Goal: Information Seeking & Learning: Learn about a topic

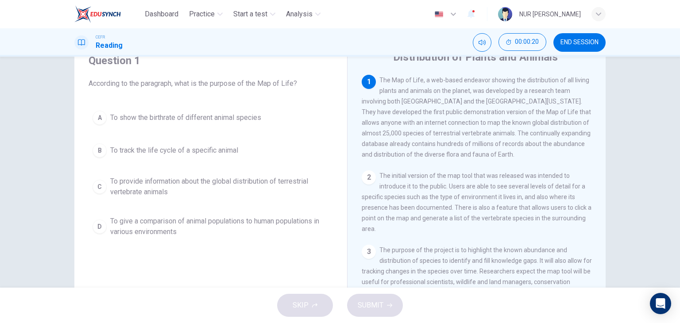
scroll to position [39, 0]
click at [95, 188] on div "C" at bounding box center [100, 186] width 14 height 14
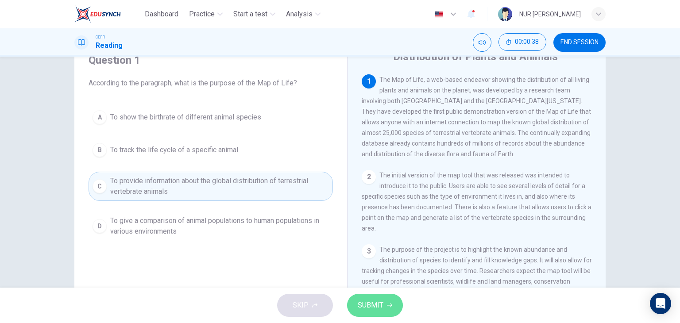
click at [381, 305] on span "SUBMIT" at bounding box center [371, 305] width 26 height 12
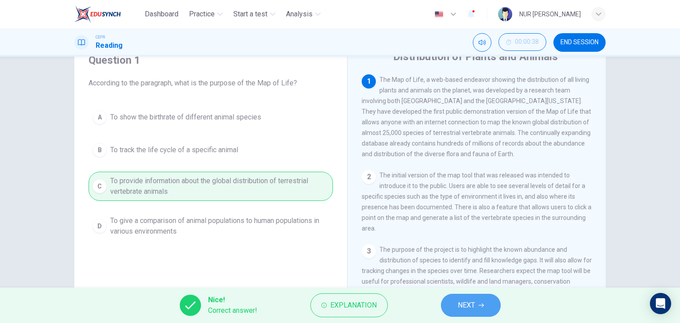
click at [478, 299] on button "NEXT" at bounding box center [471, 305] width 60 height 23
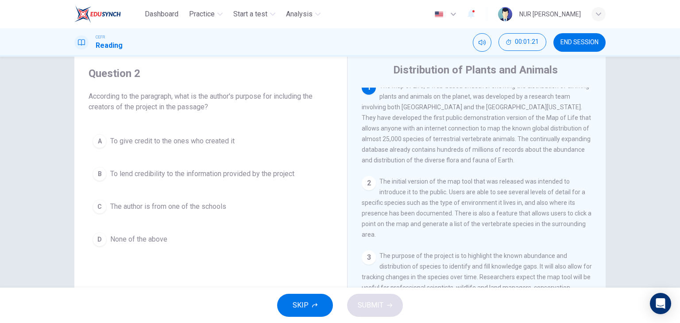
scroll to position [0, 0]
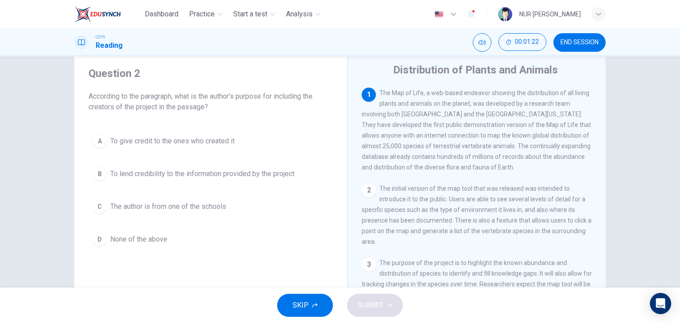
click at [368, 191] on div "2" at bounding box center [369, 190] width 14 height 14
click at [366, 93] on div "1" at bounding box center [369, 95] width 14 height 14
click at [363, 191] on div "2" at bounding box center [369, 190] width 14 height 14
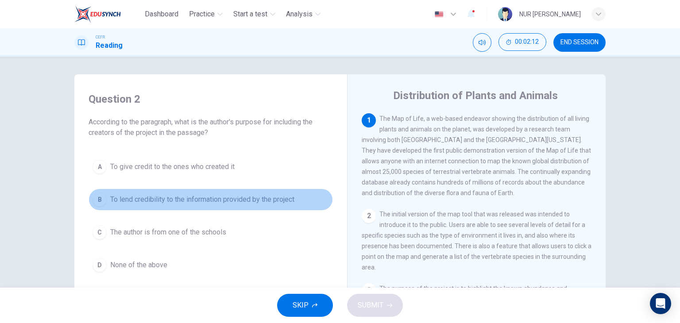
click at [100, 200] on div "B" at bounding box center [100, 200] width 14 height 14
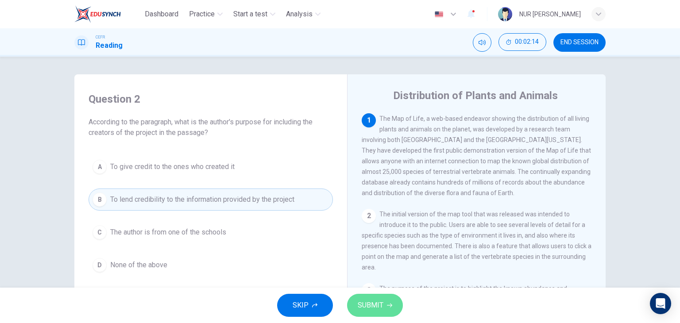
click at [362, 301] on span "SUBMIT" at bounding box center [371, 305] width 26 height 12
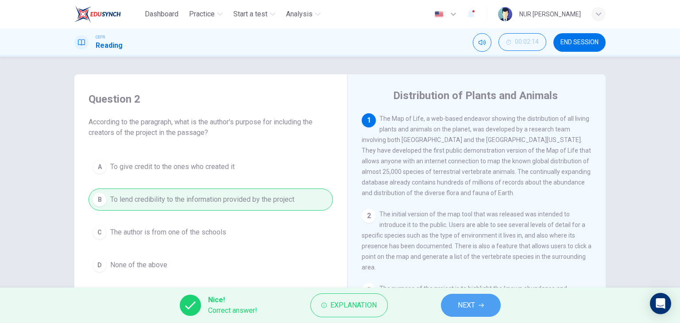
click at [460, 302] on span "NEXT" at bounding box center [466, 305] width 17 height 12
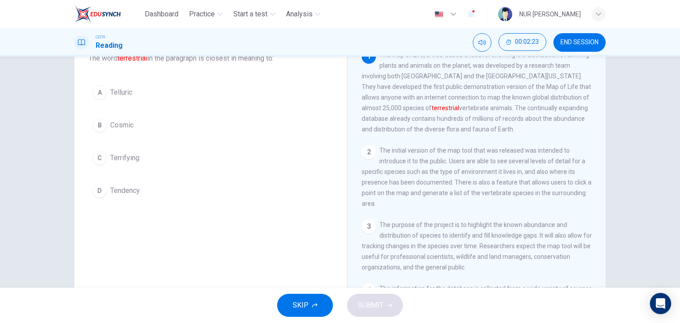
scroll to position [63, 0]
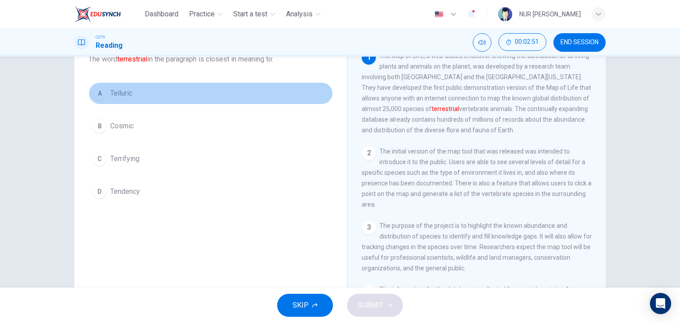
click at [96, 94] on div "A" at bounding box center [100, 93] width 14 height 14
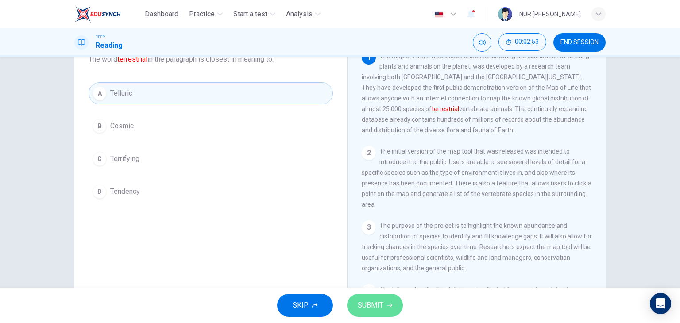
click at [384, 310] on button "SUBMIT" at bounding box center [375, 305] width 56 height 23
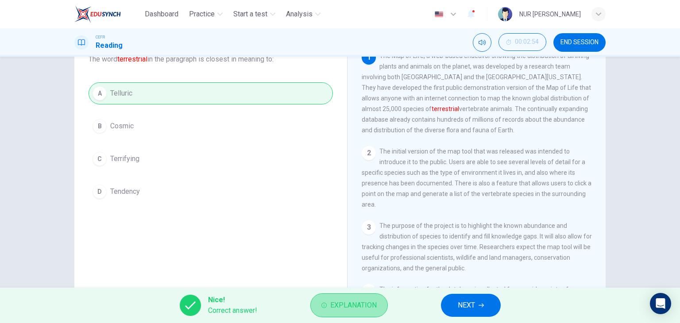
click at [356, 306] on span "Explanation" at bounding box center [353, 305] width 46 height 12
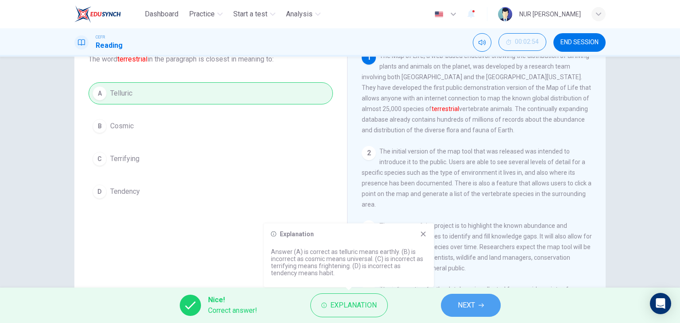
click at [470, 306] on span "NEXT" at bounding box center [466, 305] width 17 height 12
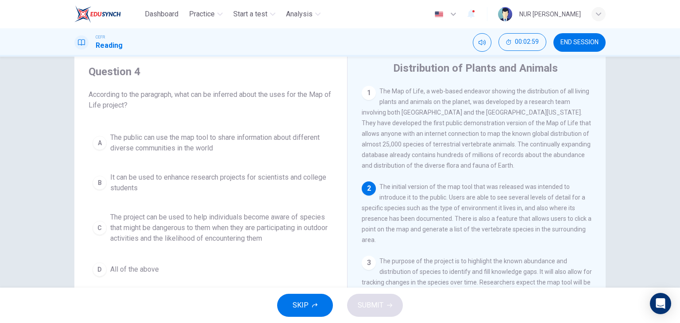
scroll to position [28, 0]
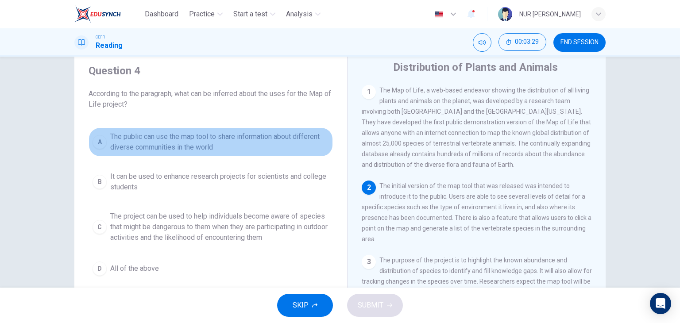
click at [105, 144] on button "A The public can use the map tool to share information about different diverse …" at bounding box center [211, 141] width 244 height 29
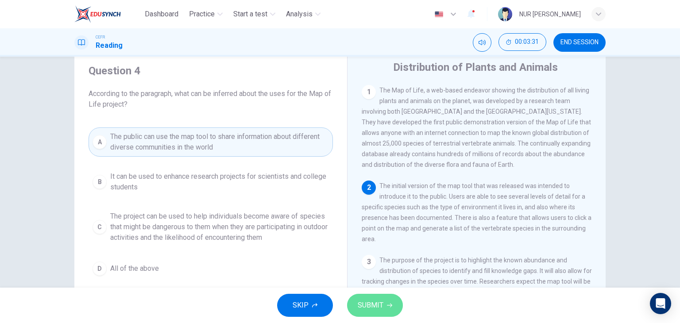
click at [375, 298] on button "SUBMIT" at bounding box center [375, 305] width 56 height 23
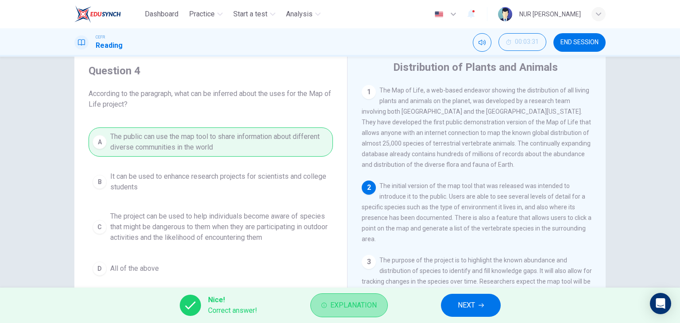
click at [355, 308] on span "Explanation" at bounding box center [353, 305] width 46 height 12
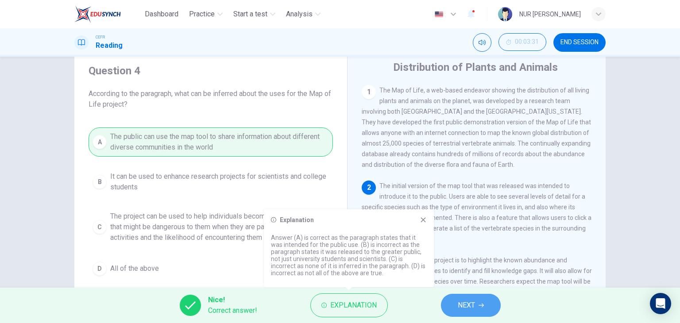
click at [465, 311] on span "NEXT" at bounding box center [466, 305] width 17 height 12
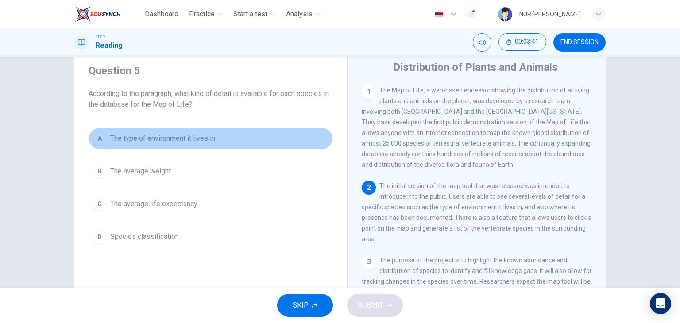
click at [101, 144] on div "A" at bounding box center [100, 138] width 14 height 14
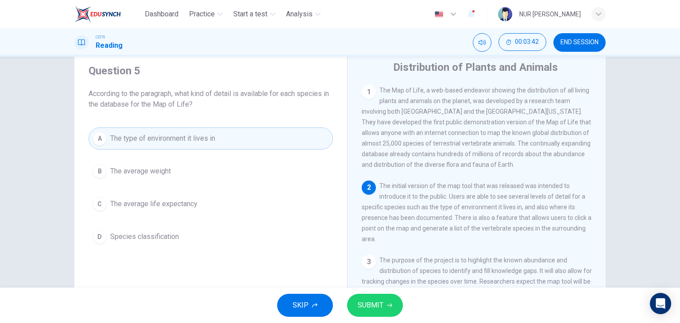
click at [359, 298] on button "SUBMIT" at bounding box center [375, 305] width 56 height 23
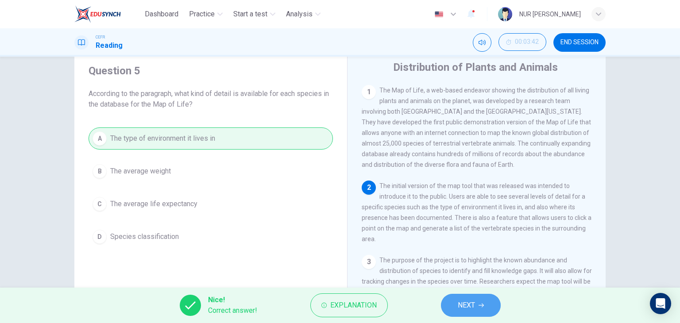
click at [463, 307] on span "NEXT" at bounding box center [466, 305] width 17 height 12
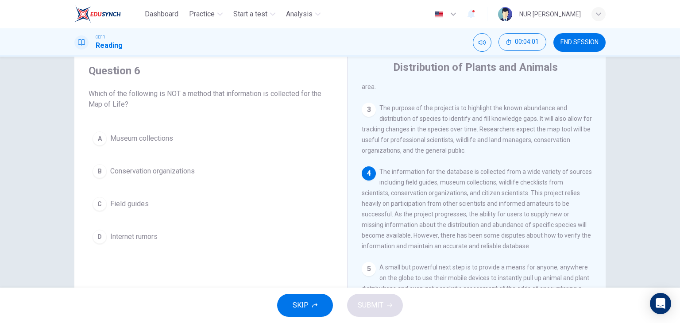
scroll to position [156, 0]
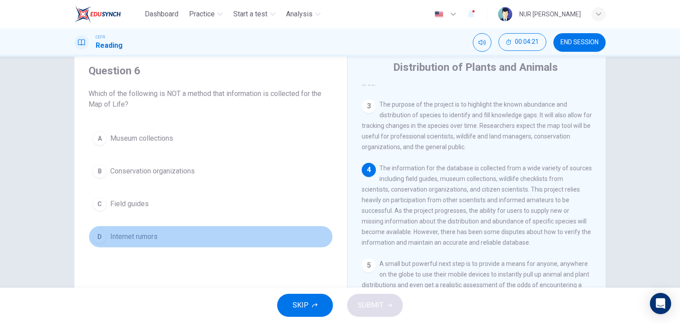
click at [94, 238] on div "D" at bounding box center [100, 237] width 14 height 14
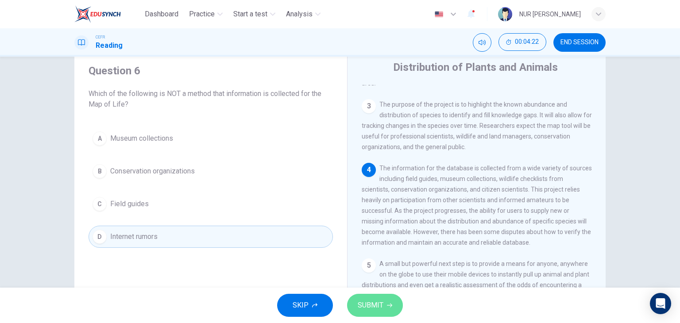
click at [364, 299] on span "SUBMIT" at bounding box center [371, 305] width 26 height 12
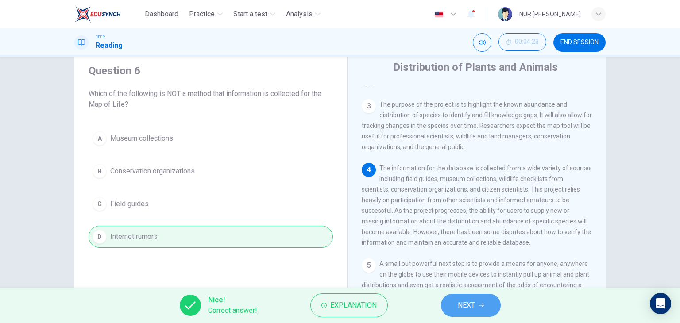
click at [461, 298] on button "NEXT" at bounding box center [471, 305] width 60 height 23
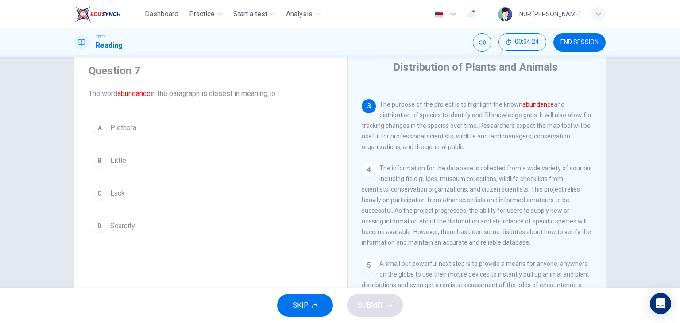
drag, startPoint x: 227, startPoint y: 208, endPoint x: 200, endPoint y: 157, distance: 57.2
click at [200, 157] on div "A Plethora B Little C Lack D Scarcity" at bounding box center [211, 177] width 244 height 120
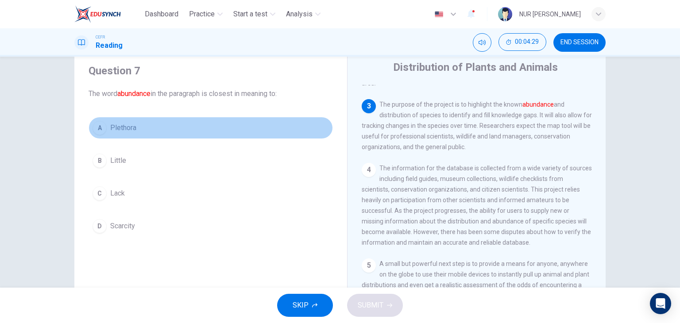
click at [97, 127] on div "A" at bounding box center [100, 128] width 14 height 14
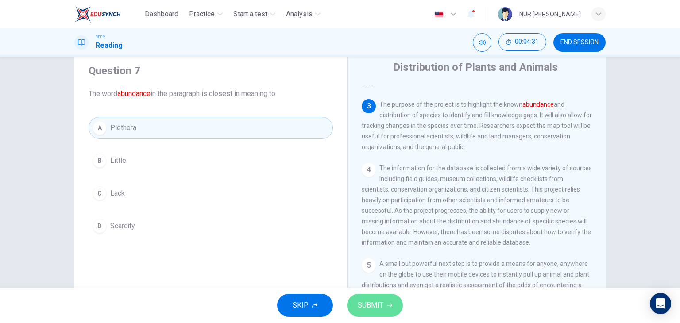
click at [372, 305] on span "SUBMIT" at bounding box center [371, 305] width 26 height 12
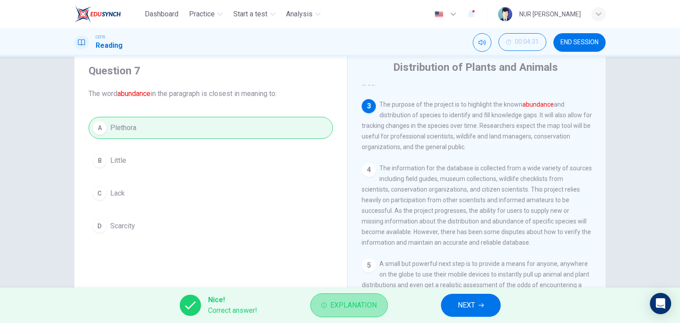
click at [372, 305] on span "Explanation" at bounding box center [353, 305] width 46 height 12
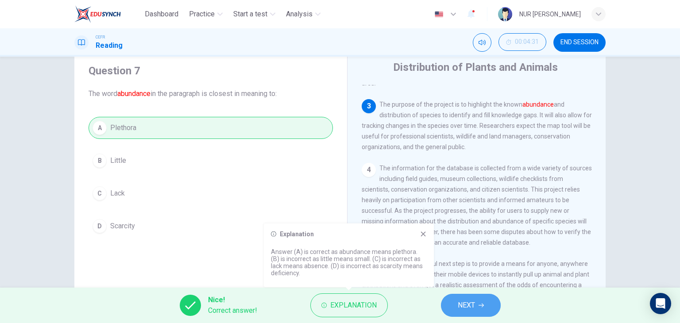
click at [467, 301] on span "NEXT" at bounding box center [466, 305] width 17 height 12
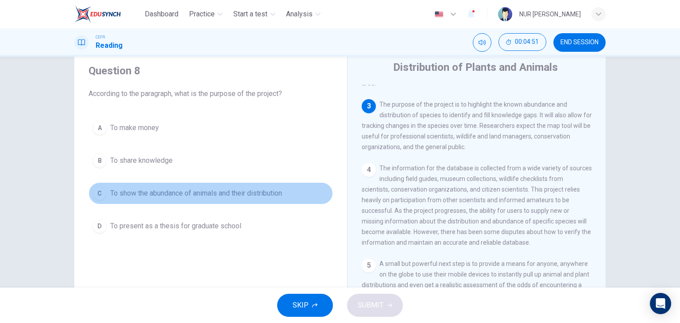
click at [93, 191] on div "C" at bounding box center [100, 193] width 14 height 14
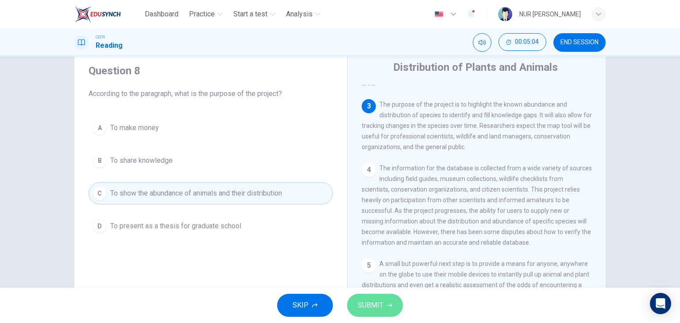
click at [378, 298] on button "SUBMIT" at bounding box center [375, 305] width 56 height 23
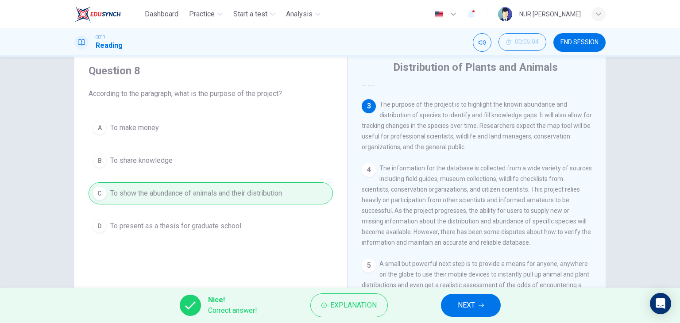
click at [461, 310] on span "NEXT" at bounding box center [466, 305] width 17 height 12
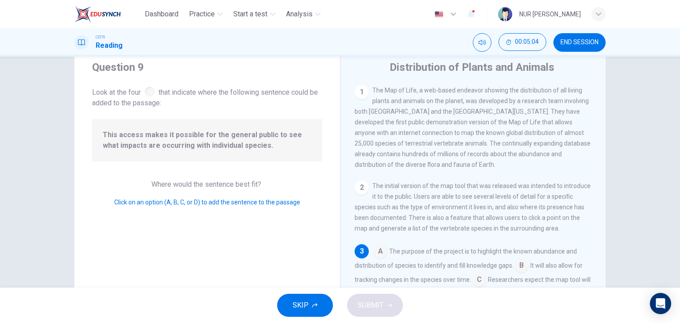
scroll to position [65, 0]
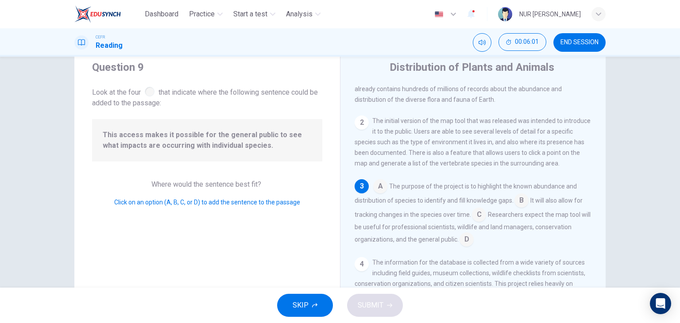
click at [466, 245] on input at bounding box center [466, 240] width 14 height 14
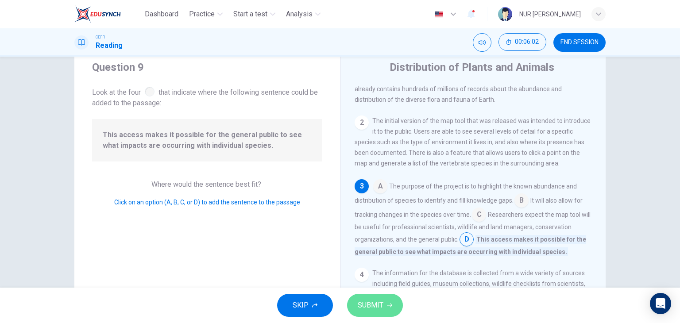
click at [370, 306] on span "SUBMIT" at bounding box center [371, 305] width 26 height 12
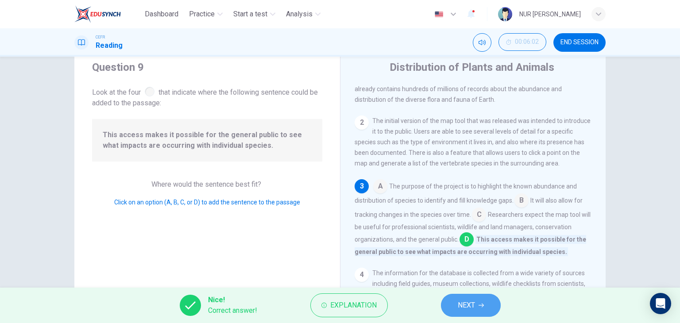
click at [473, 307] on span "NEXT" at bounding box center [466, 305] width 17 height 12
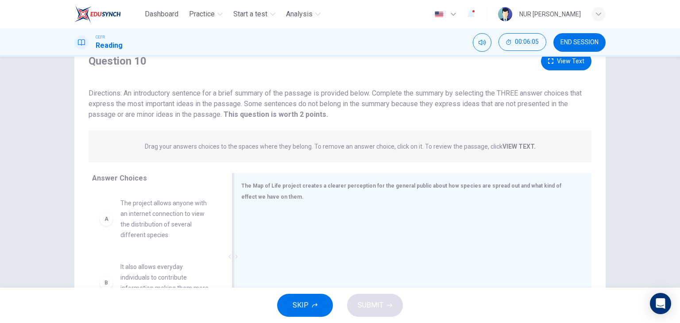
scroll to position [37, 0]
drag, startPoint x: 278, startPoint y: 131, endPoint x: 204, endPoint y: 131, distance: 74.4
click at [204, 131] on div "Drag your answers choices to the spaces where they belong. To remove an answer …" at bounding box center [340, 146] width 503 height 32
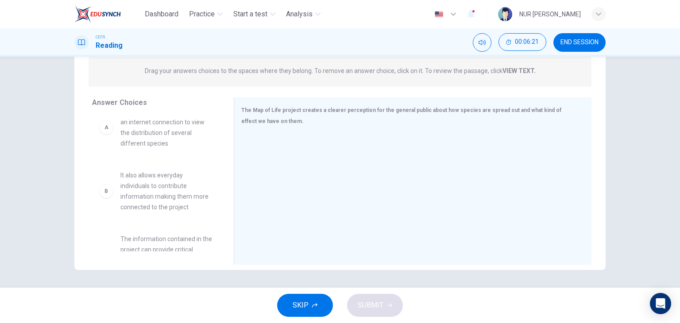
scroll to position [0, 0]
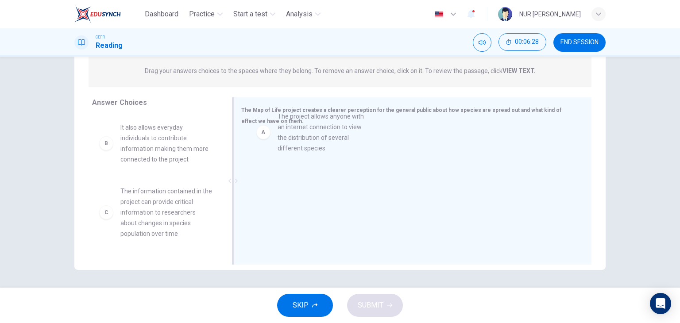
drag, startPoint x: 157, startPoint y: 144, endPoint x: 336, endPoint y: 135, distance: 179.9
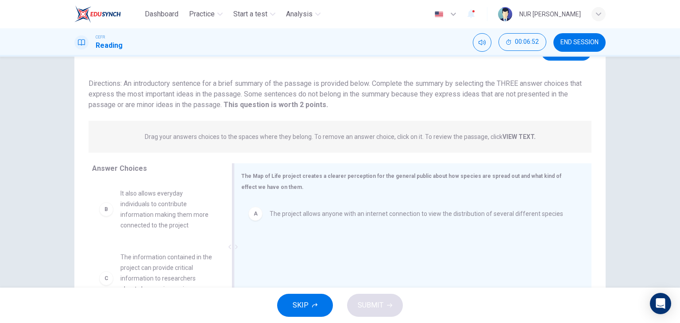
scroll to position [45, 0]
click at [509, 137] on strong "VIEW TEXT." at bounding box center [518, 137] width 33 height 7
click at [534, 137] on div "Drag your answers choices to the spaces where they belong. To remove an answer …" at bounding box center [340, 138] width 503 height 32
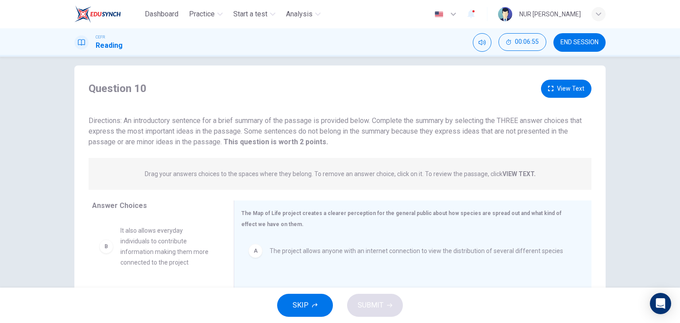
scroll to position [8, 0]
click at [559, 88] on button "View Text" at bounding box center [566, 90] width 50 height 18
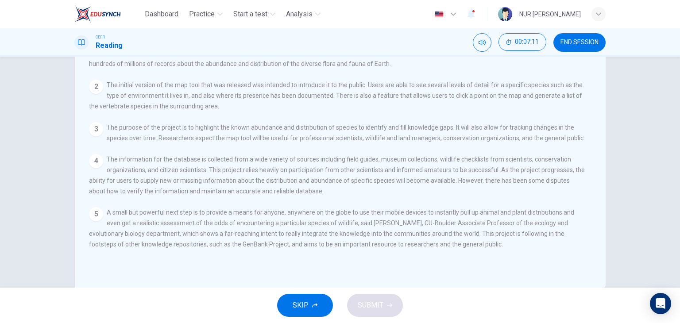
scroll to position [94, 0]
click at [312, 301] on button "SKIP" at bounding box center [305, 305] width 56 height 23
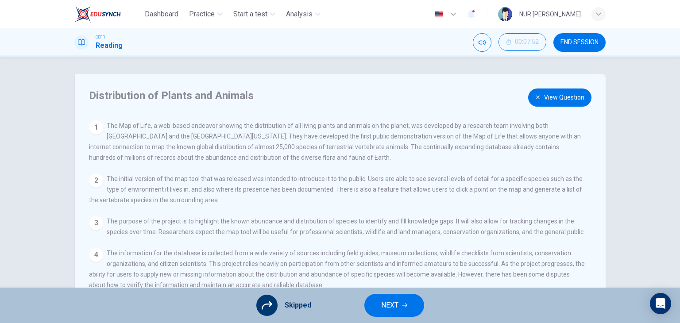
scroll to position [30, 0]
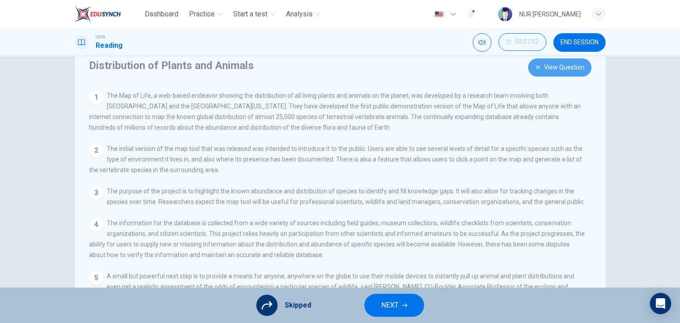
click at [552, 72] on button "View Question" at bounding box center [559, 67] width 63 height 18
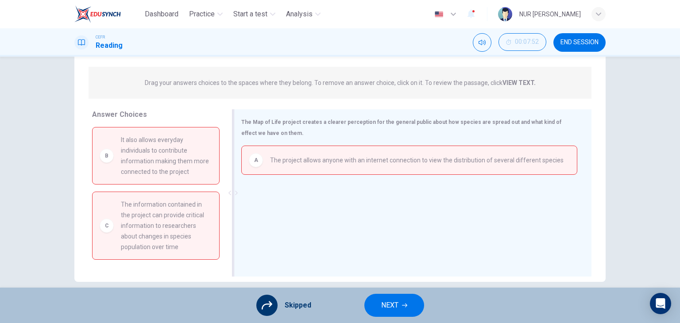
scroll to position [112, 0]
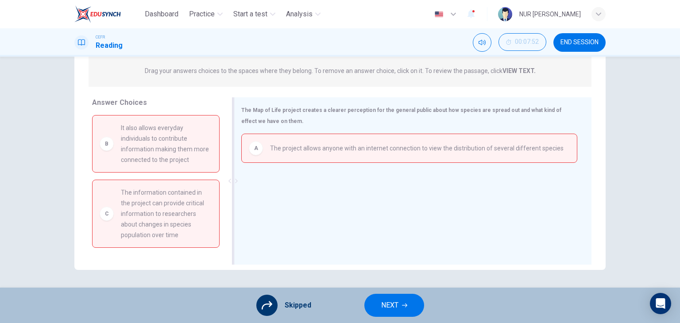
drag, startPoint x: 158, startPoint y: 231, endPoint x: 257, endPoint y: 204, distance: 102.0
click at [257, 204] on div "Answer Choices B It also allows everyday individuals to contribute information …" at bounding box center [339, 183] width 531 height 172
click at [272, 305] on icon at bounding box center [267, 305] width 11 height 11
click at [376, 302] on button "NEXT" at bounding box center [394, 305] width 60 height 23
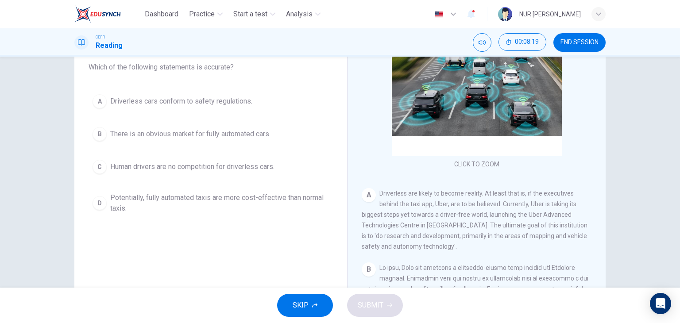
scroll to position [73, 0]
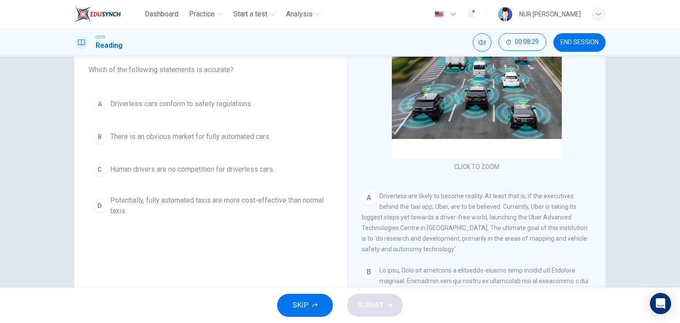
click at [421, 233] on div "A Driverless are likely to become reality. At least that is, if the executives …" at bounding box center [477, 223] width 230 height 64
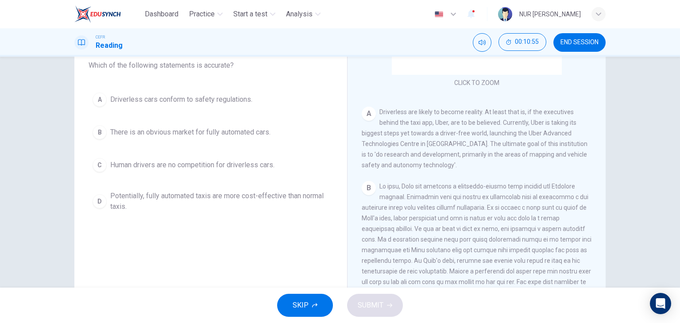
scroll to position [115, 0]
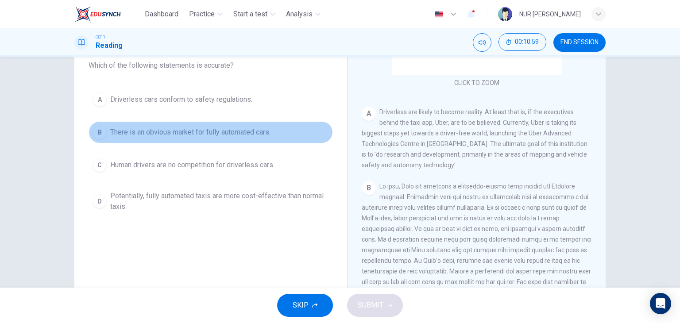
click at [98, 138] on div "B" at bounding box center [100, 132] width 14 height 14
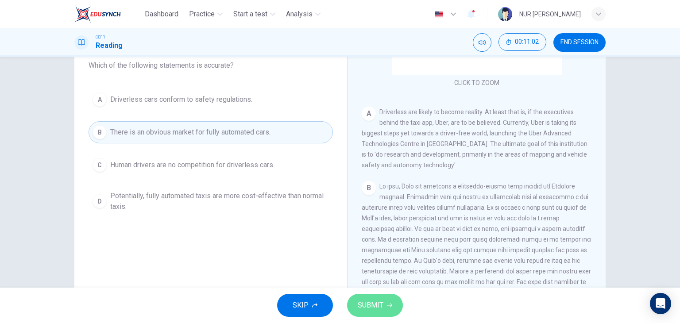
click at [388, 311] on button "SUBMIT" at bounding box center [375, 305] width 56 height 23
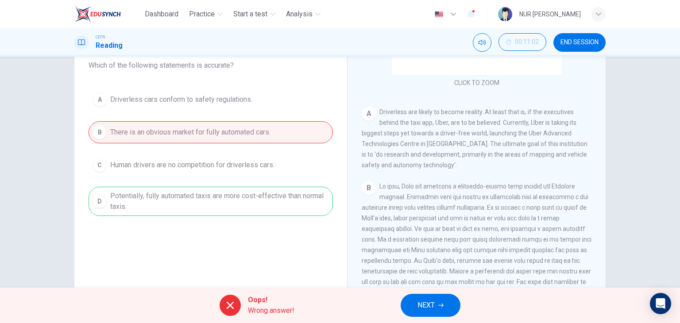
click at [226, 310] on icon at bounding box center [230, 305] width 11 height 11
click at [433, 297] on button "NEXT" at bounding box center [431, 305] width 60 height 23
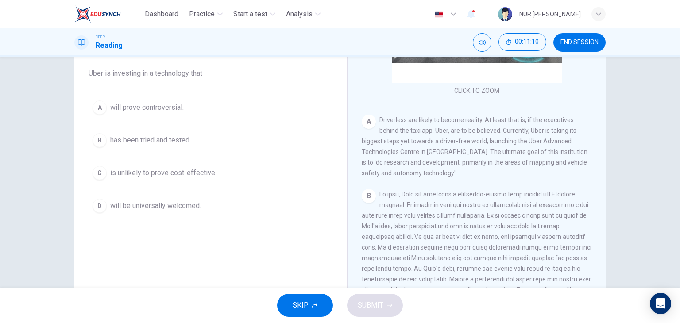
scroll to position [71, 0]
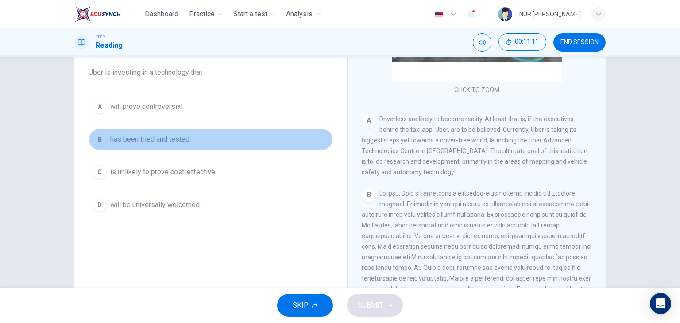
click at [104, 132] on button "B has been tried and tested." at bounding box center [211, 139] width 244 height 22
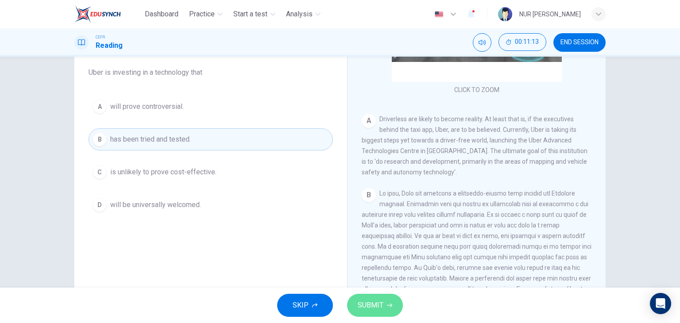
click at [372, 307] on span "SUBMIT" at bounding box center [371, 305] width 26 height 12
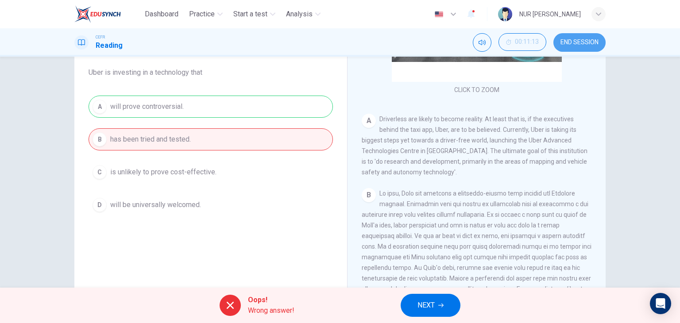
click at [570, 46] on button "END SESSION" at bounding box center [579, 42] width 52 height 19
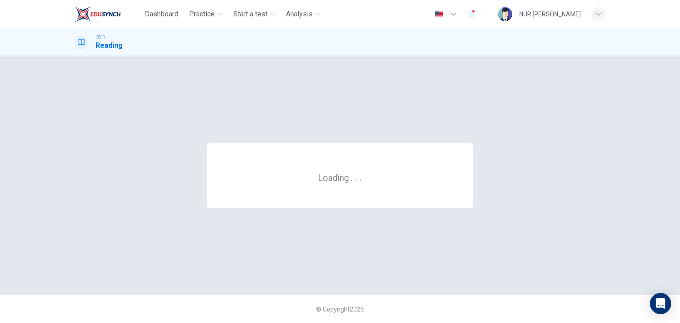
scroll to position [0, 0]
